Goal: Transaction & Acquisition: Subscribe to service/newsletter

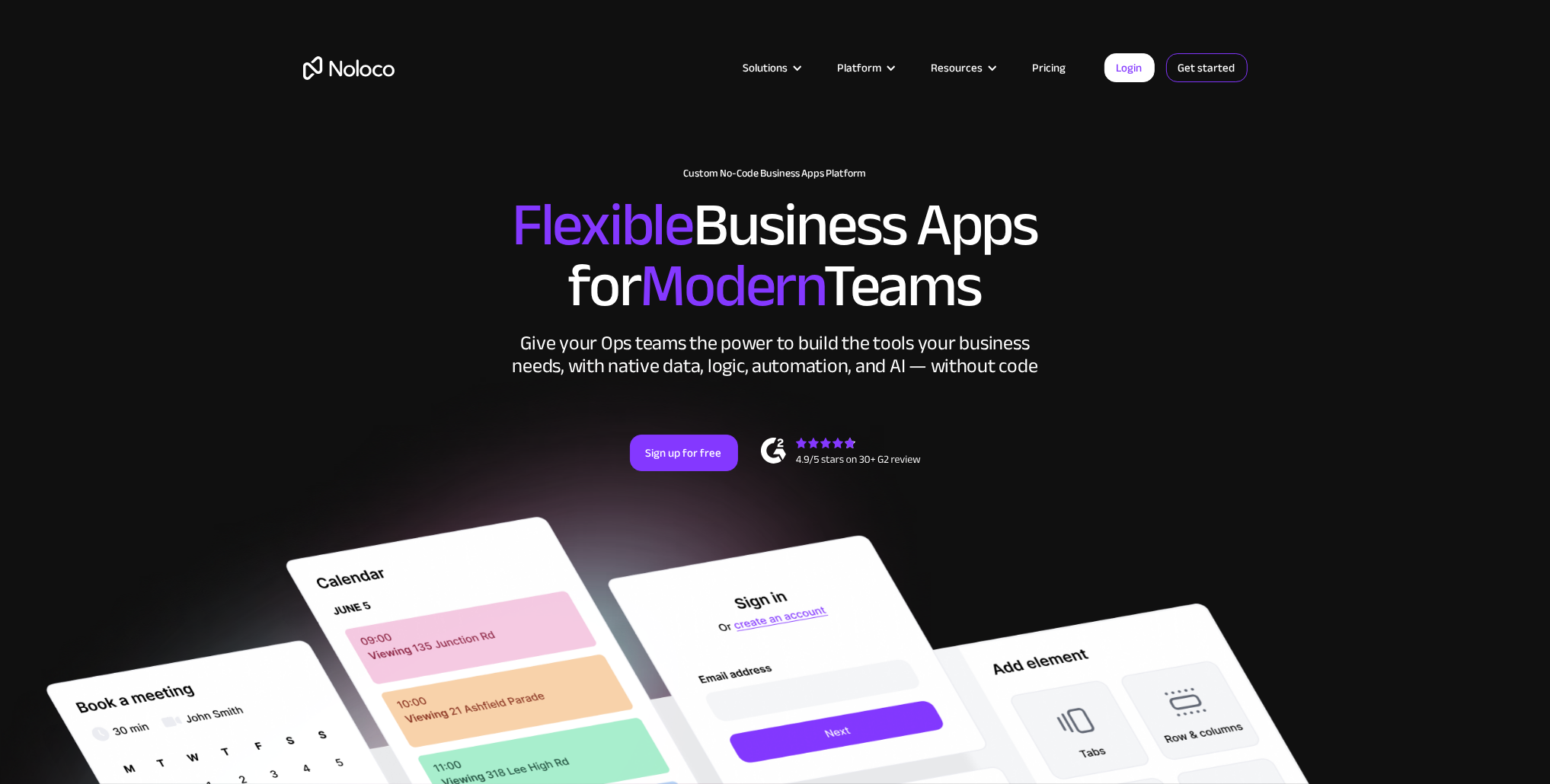
click at [0, 0] on link "Get started" at bounding box center [0, 0] width 0 height 0
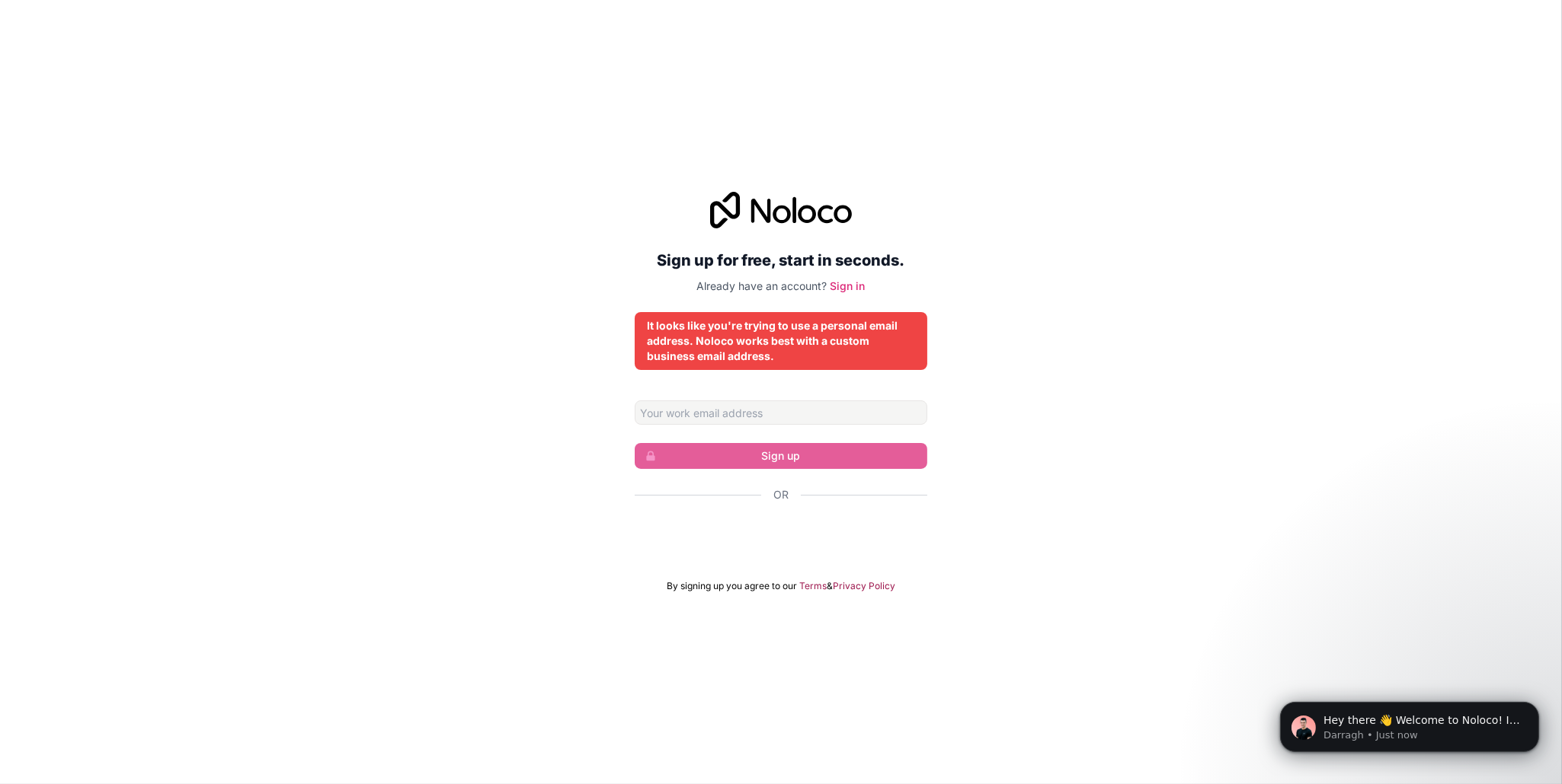
click at [770, 334] on div "It looks like you're trying to use a personal email address. Noloco works best …" at bounding box center [781, 341] width 268 height 46
click at [996, 233] on div "Sign up for free, start in seconds. Already have an account? Sign in It looks l…" at bounding box center [781, 392] width 1562 height 443
click at [836, 430] on form "Sign up Or By signing up you agree to our Terms & Privacy Policy" at bounding box center [781, 497] width 292 height 192
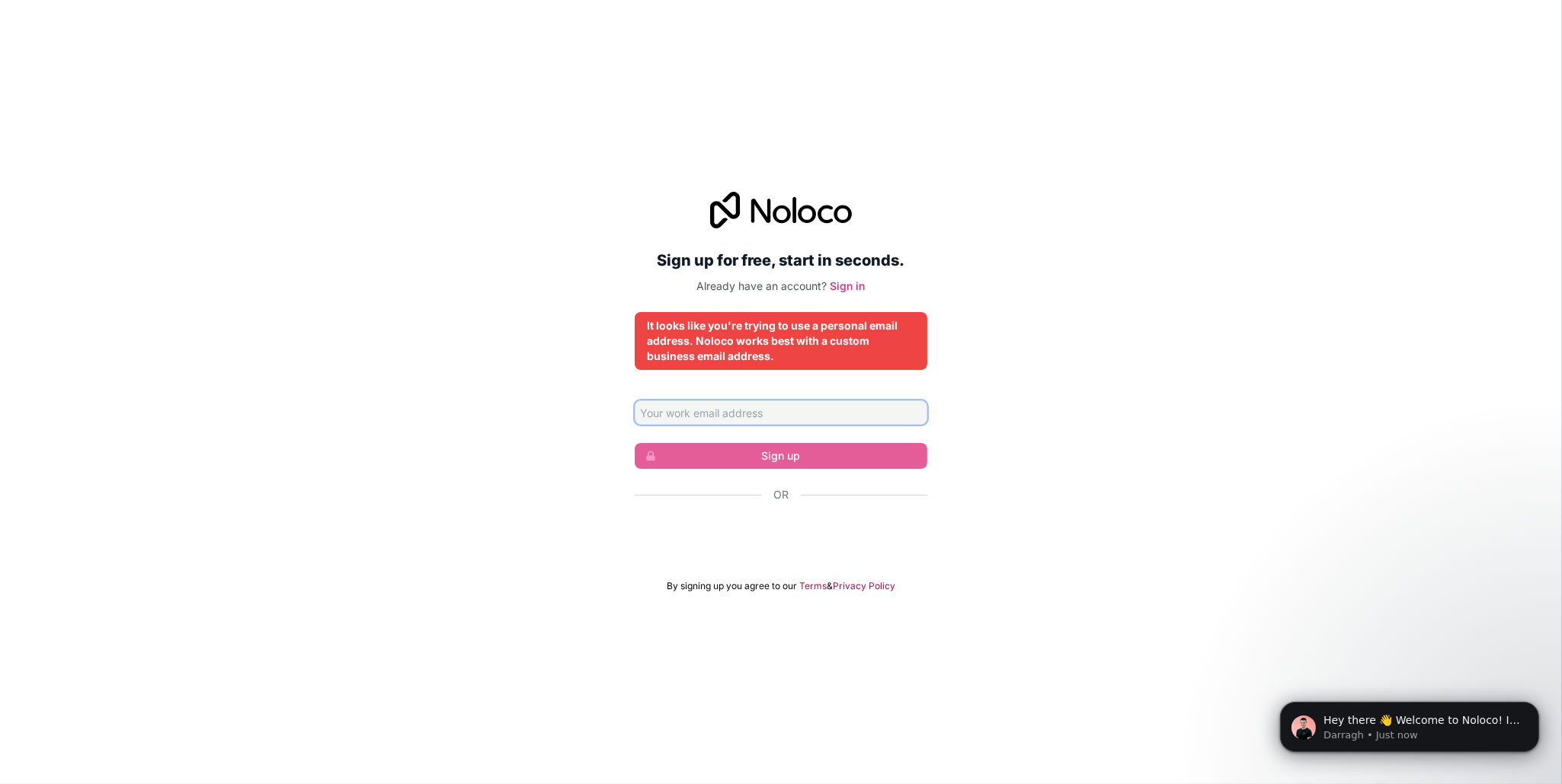
click at [822, 418] on input "Email address" at bounding box center [781, 412] width 292 height 24
click at [1013, 293] on div "Sign up for free, start in seconds. Already have an account? Sign in It looks l…" at bounding box center [781, 392] width 1562 height 443
